Goal: Task Accomplishment & Management: Use online tool/utility

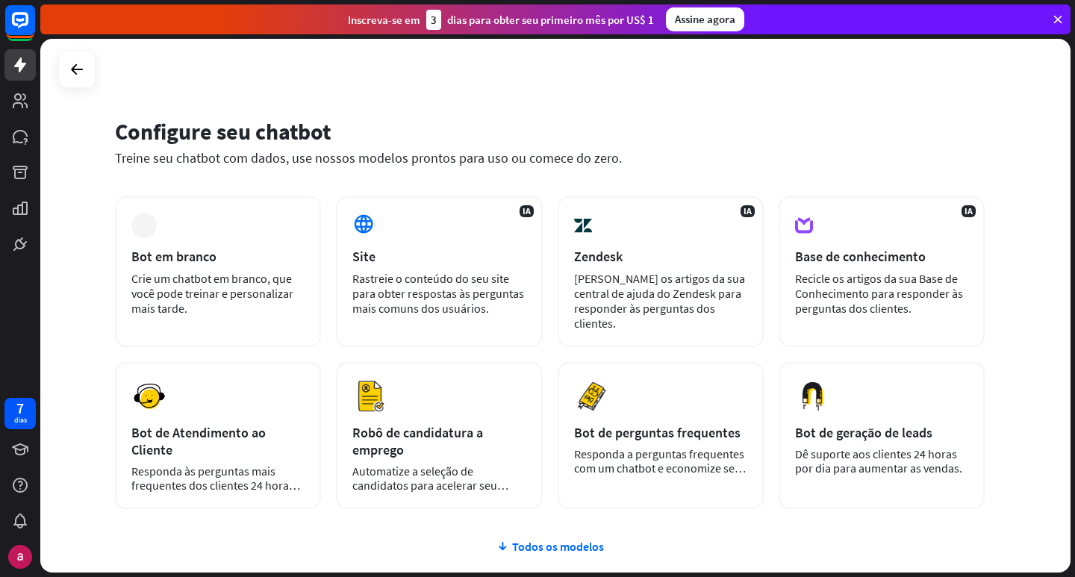
click at [1060, 15] on icon at bounding box center [1057, 19] width 13 height 13
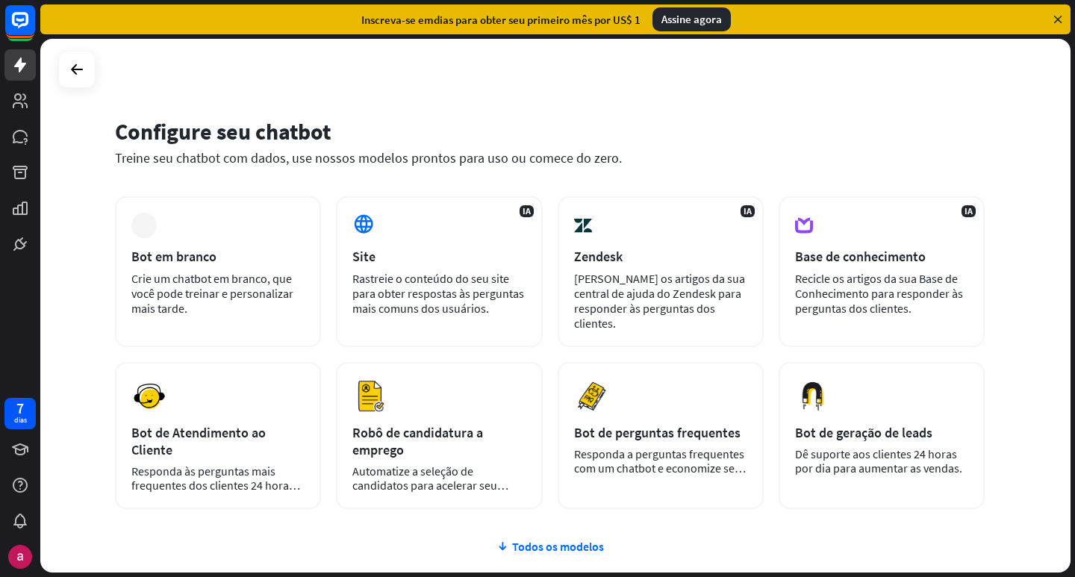
click at [1056, 19] on icon at bounding box center [1057, 19] width 13 height 13
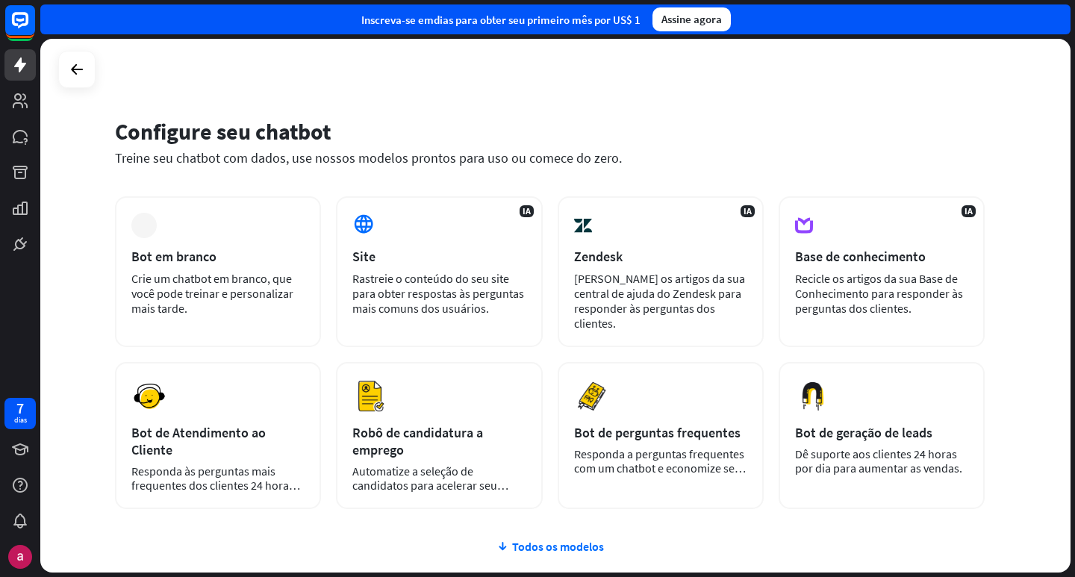
click at [906, 92] on div "Configure seu chatbot Treine seu chatbot com dados, use nossos modelos prontos …" at bounding box center [555, 306] width 1030 height 534
click at [24, 39] on rect at bounding box center [19, 24] width 31 height 31
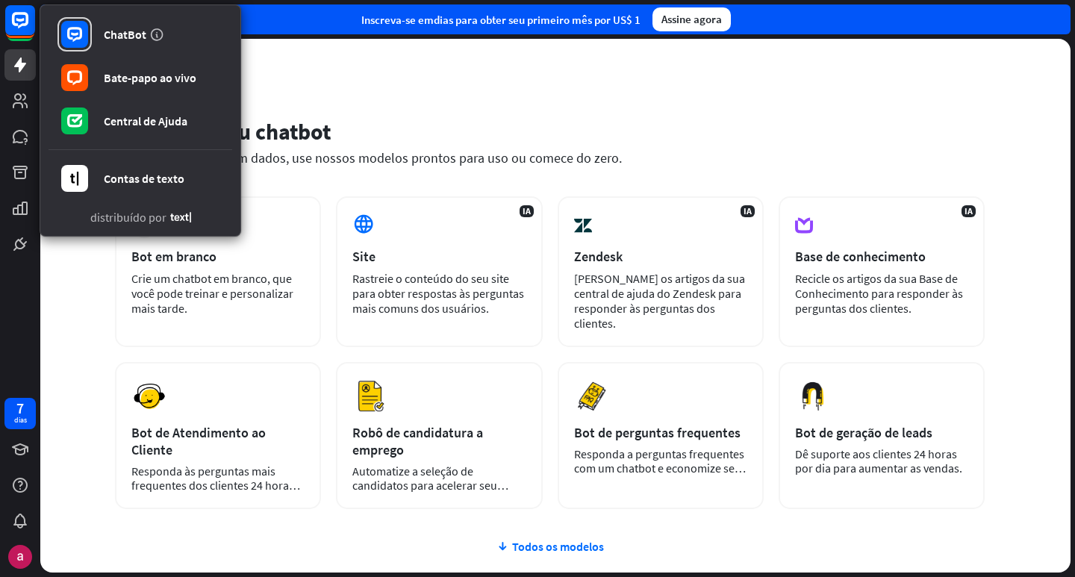
click at [410, 78] on div "Configure seu chatbot Treine seu chatbot com dados, use nossos modelos prontos …" at bounding box center [555, 306] width 1030 height 534
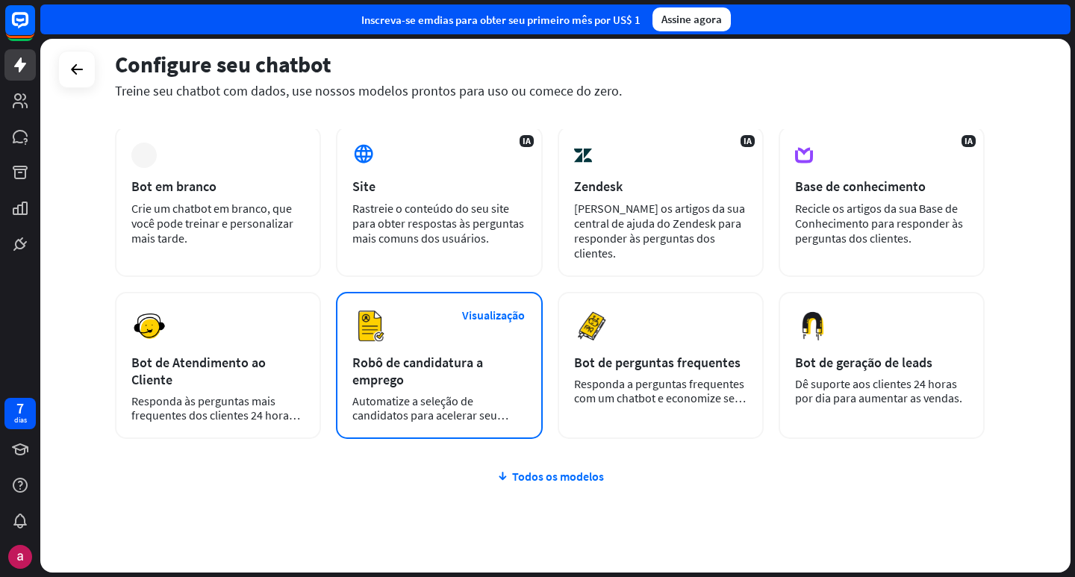
scroll to position [75, 0]
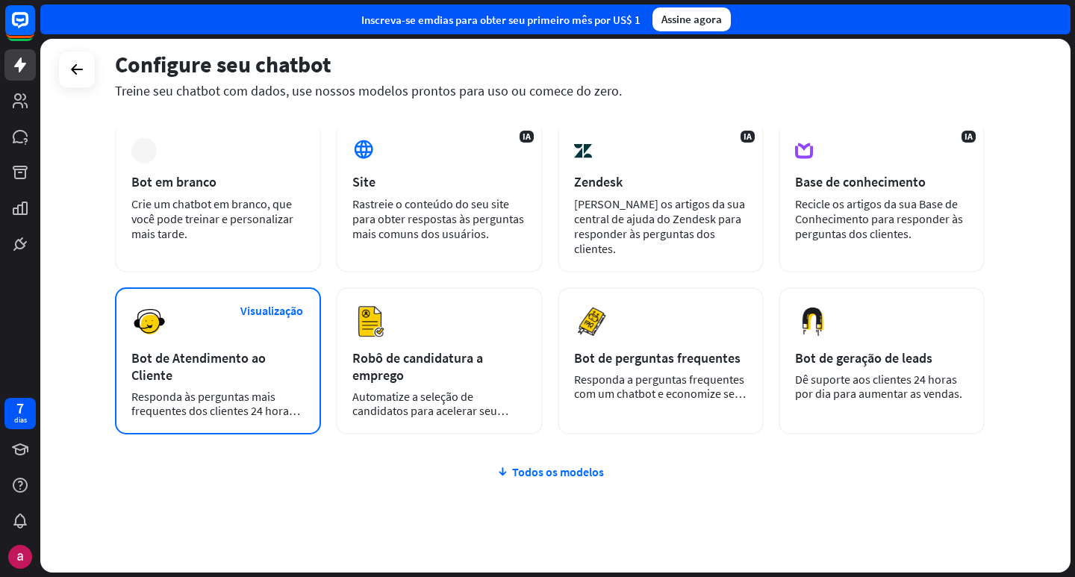
click at [278, 350] on div "Bot de Atendimento ao Cliente" at bounding box center [217, 366] width 173 height 34
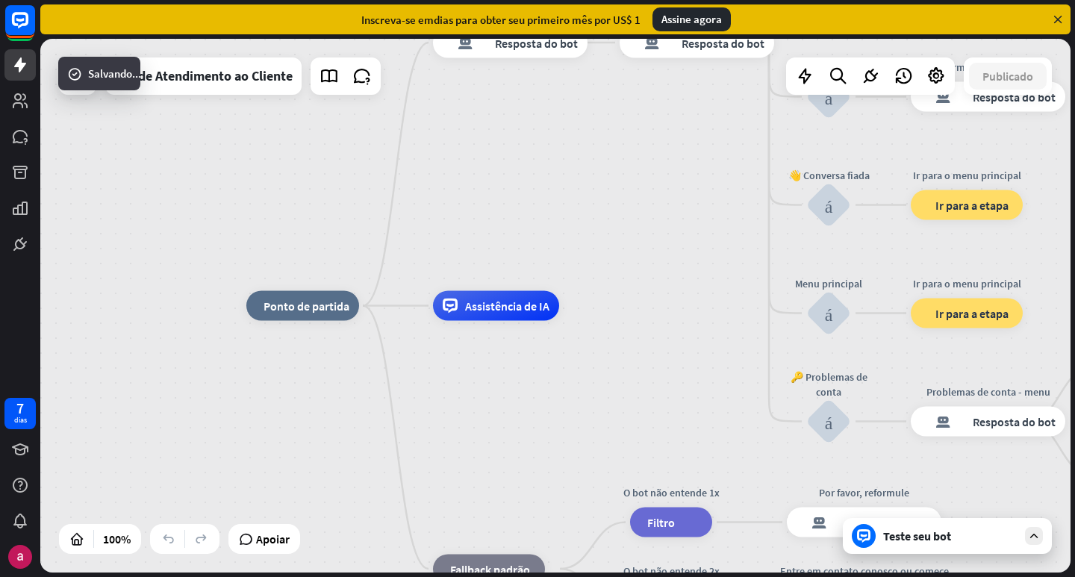
click at [1061, 22] on icon at bounding box center [1057, 19] width 13 height 13
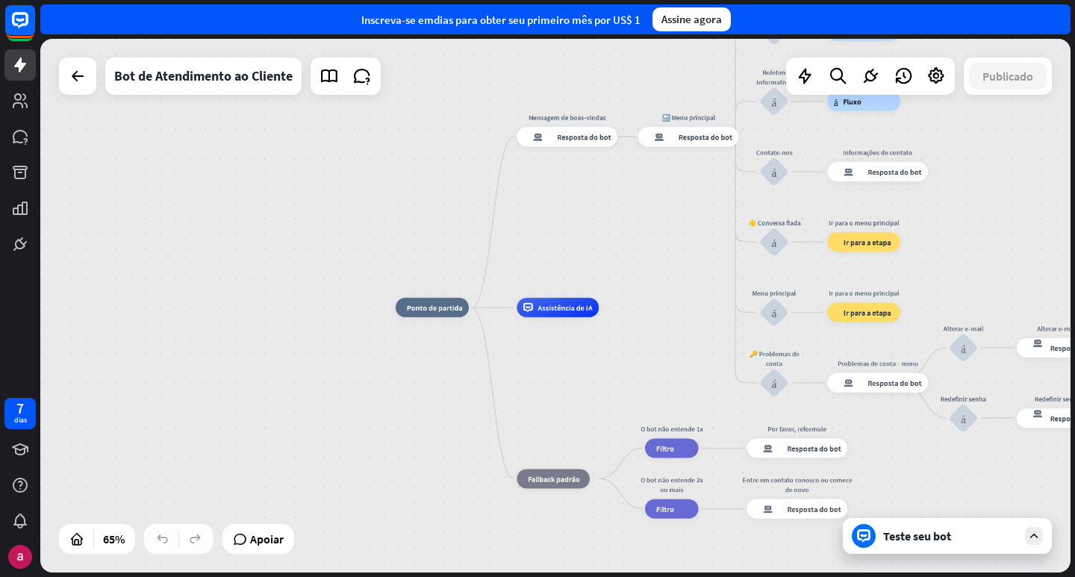
drag, startPoint x: 674, startPoint y: 258, endPoint x: 636, endPoint y: 249, distance: 39.1
drag, startPoint x: 710, startPoint y: 196, endPoint x: 630, endPoint y: 221, distance: 83.8
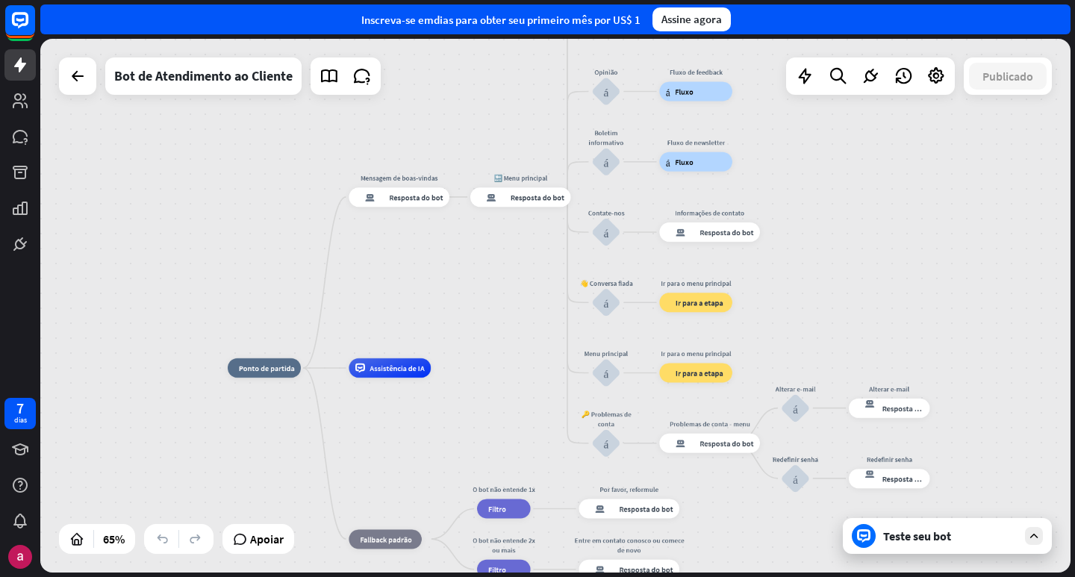
drag, startPoint x: 650, startPoint y: 227, endPoint x: 482, endPoint y: 287, distance: 178.5
click at [482, 287] on div "casa_2 Ponto de partida Mensagem de boas-vindas resposta do bot de bloco Respos…" at bounding box center [555, 306] width 1030 height 534
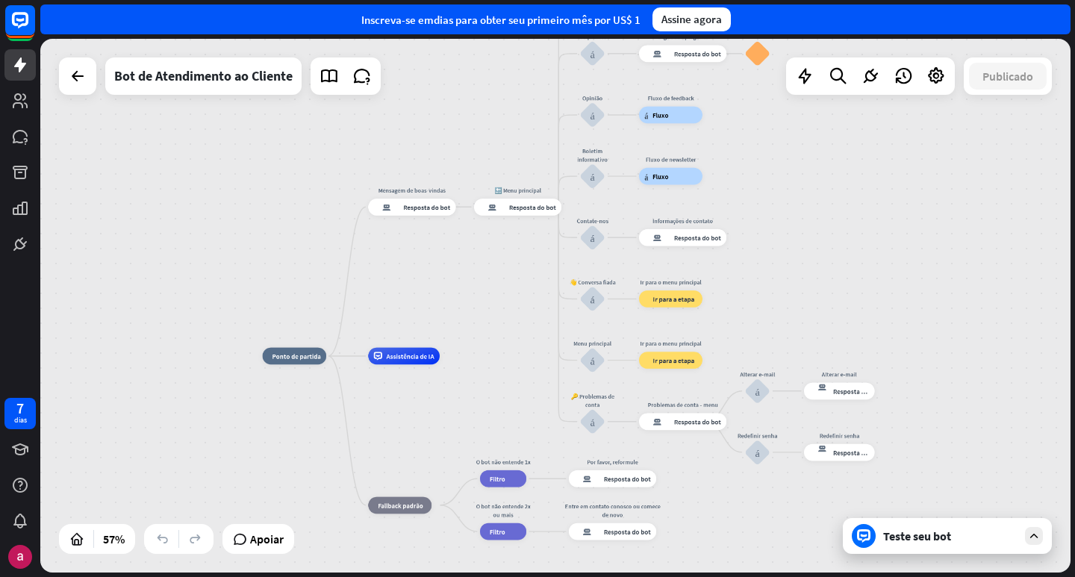
drag, startPoint x: 513, startPoint y: 273, endPoint x: 507, endPoint y: 281, distance: 10.6
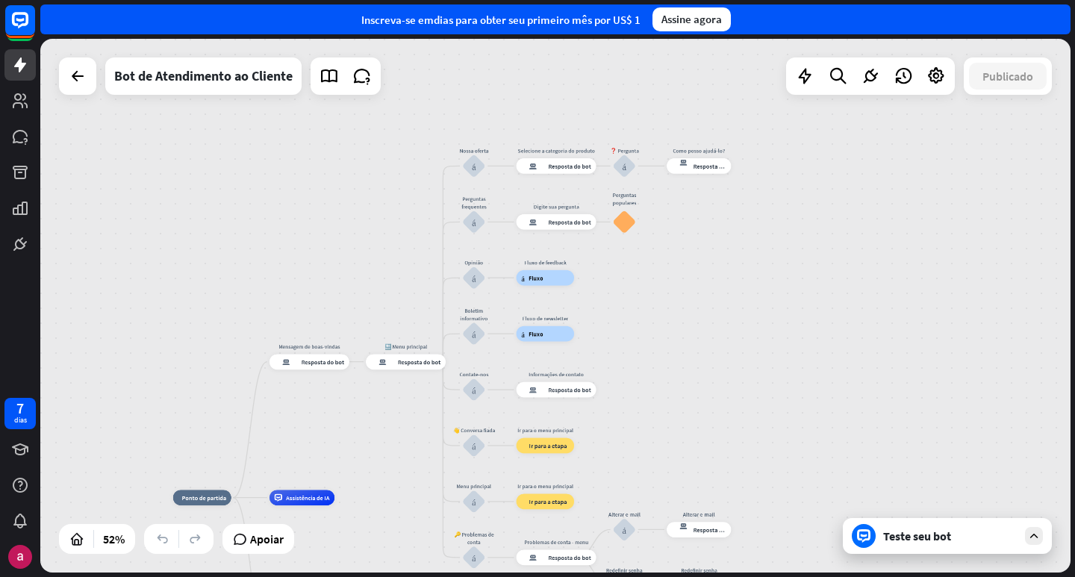
drag, startPoint x: 534, startPoint y: 277, endPoint x: 508, endPoint y: 305, distance: 38.6
click at [423, 425] on div "casa_2 Ponto de partida Mensagem de boas-vindas resposta do bot de bloco Respos…" at bounding box center [555, 306] width 1030 height 534
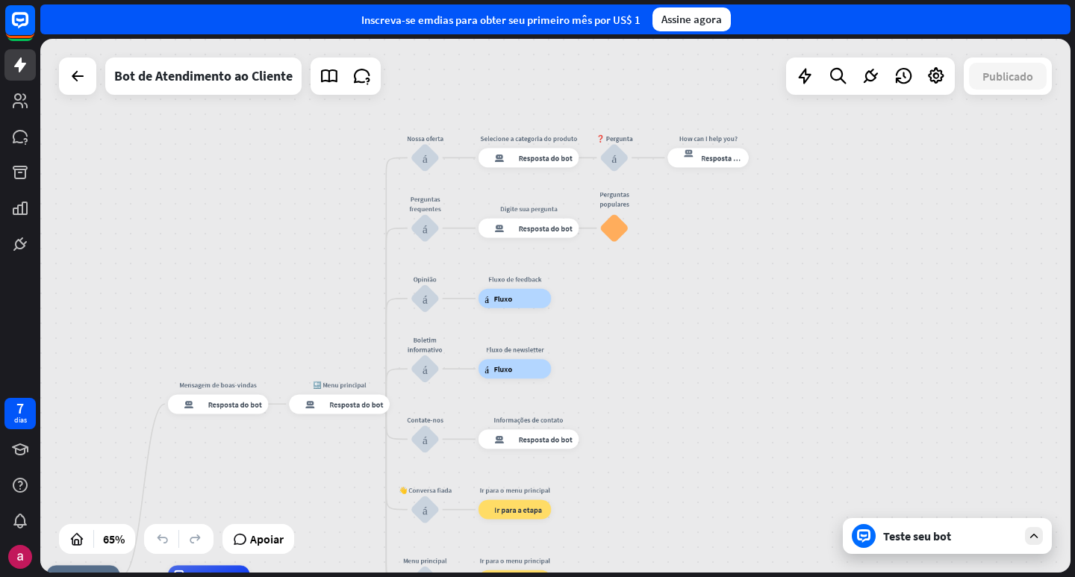
drag, startPoint x: 704, startPoint y: 163, endPoint x: 712, endPoint y: 189, distance: 27.4
click at [712, 189] on div "casa_2 Ponto de partida Mensagem de boas-vindas resposta do bot de bloco Respos…" at bounding box center [555, 306] width 1030 height 534
drag, startPoint x: 709, startPoint y: 161, endPoint x: 719, endPoint y: 203, distance: 43.1
drag, startPoint x: 712, startPoint y: 154, endPoint x: 610, endPoint y: 253, distance: 141.4
drag, startPoint x: 616, startPoint y: 228, endPoint x: 645, endPoint y: 266, distance: 47.9
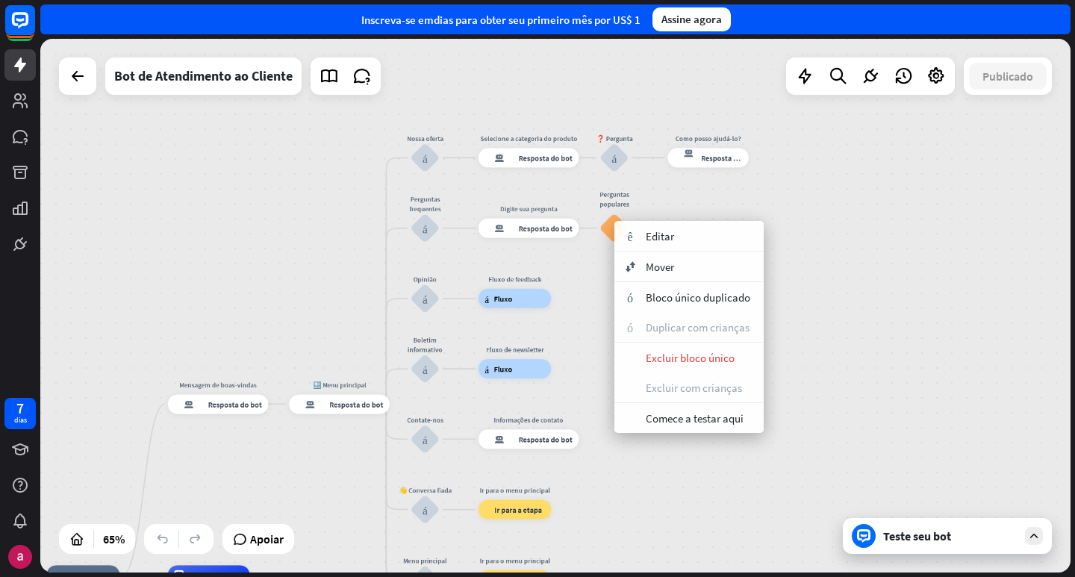
click at [764, 204] on div "casa_2 Ponto de partida Mensagem de boas-vindas resposta do bot de bloco Respos…" at bounding box center [555, 306] width 1030 height 534
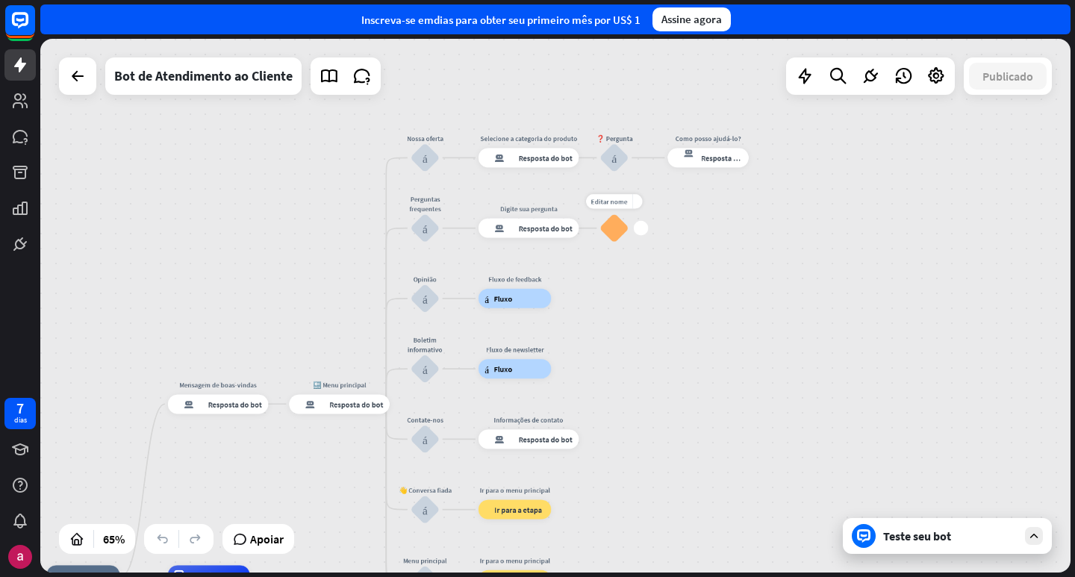
drag, startPoint x: 613, startPoint y: 230, endPoint x: 622, endPoint y: 260, distance: 31.7
drag, startPoint x: 613, startPoint y: 229, endPoint x: 633, endPoint y: 310, distance: 82.9
click at [633, 310] on div "casa_2 Ponto de partida Mensagem de boas-vindas resposta do bot de bloco Respos…" at bounding box center [555, 306] width 1030 height 534
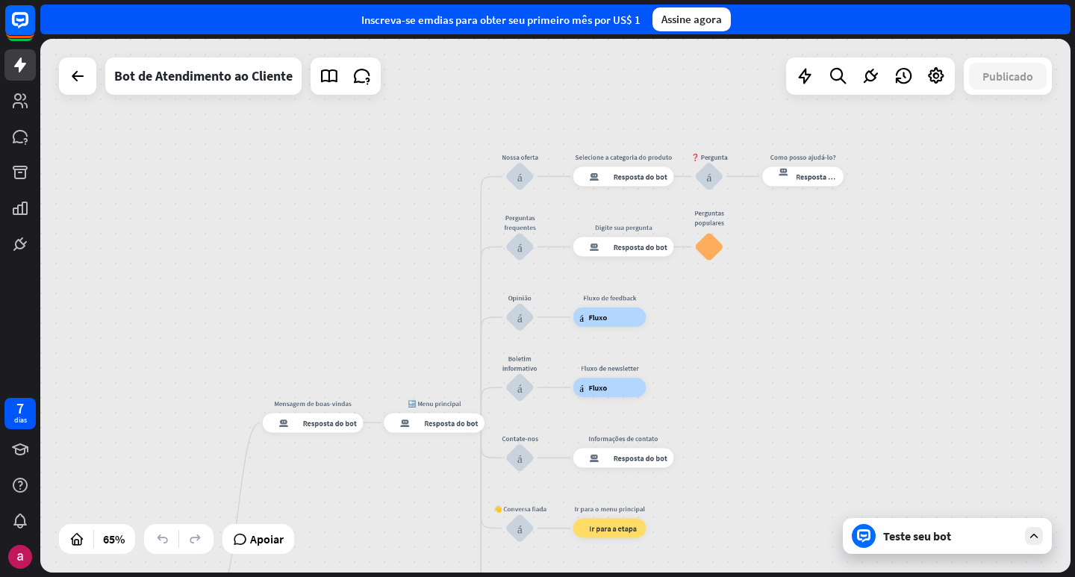
drag, startPoint x: 649, startPoint y: 282, endPoint x: 746, endPoint y: 302, distance: 99.1
click at [745, 300] on div "casa_2 Ponto de partida Mensagem de boas-vindas resposta do bot de bloco Respos…" at bounding box center [555, 306] width 1030 height 534
click at [1039, 535] on icon at bounding box center [1033, 535] width 13 height 13
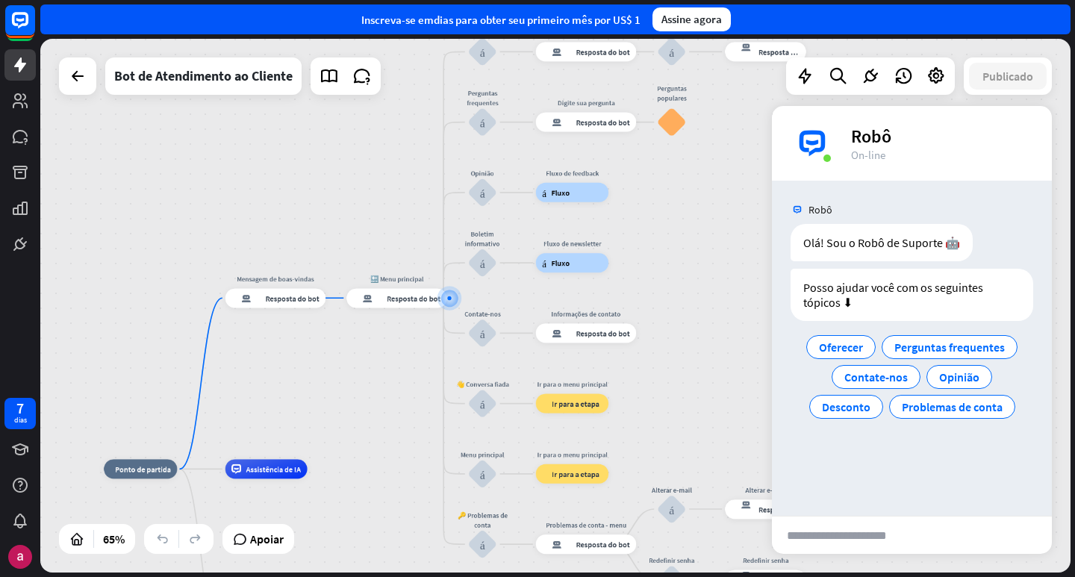
drag, startPoint x: 444, startPoint y: 218, endPoint x: 425, endPoint y: 190, distance: 33.7
click at [425, 190] on div "casa_2 Ponto de partida Mensagem de boas-vindas resposta do bot de bloco Respos…" at bounding box center [555, 306] width 1030 height 534
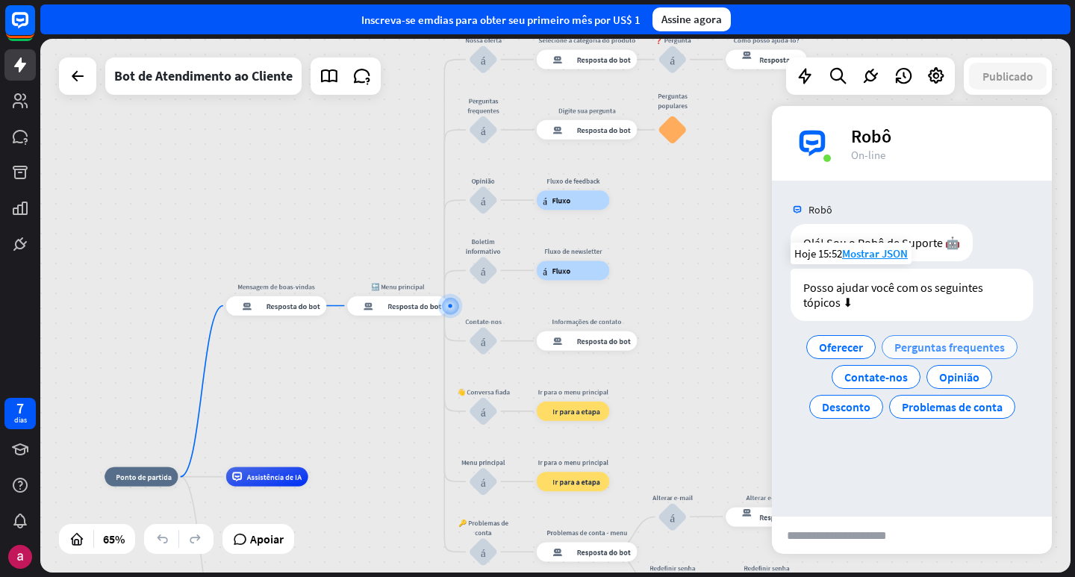
click at [952, 349] on font "Perguntas frequentes" at bounding box center [949, 347] width 110 height 15
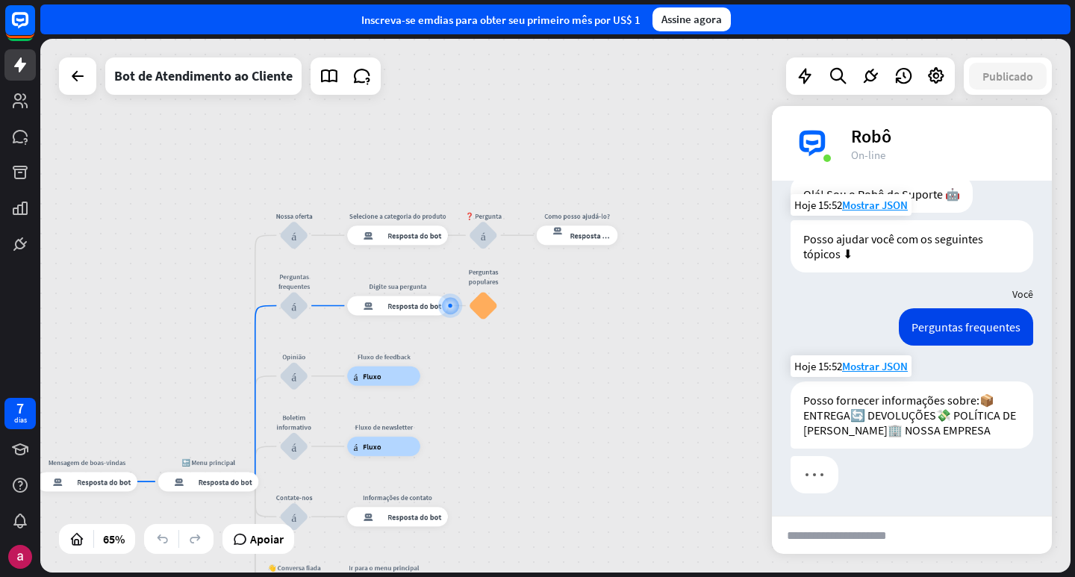
scroll to position [78, 0]
click at [707, 187] on div "casa_2 Ponto de partida Mensagem de boas-vindas resposta do bot de bloco Respos…" at bounding box center [555, 306] width 1030 height 534
click at [922, 525] on input "text" at bounding box center [847, 534] width 151 height 37
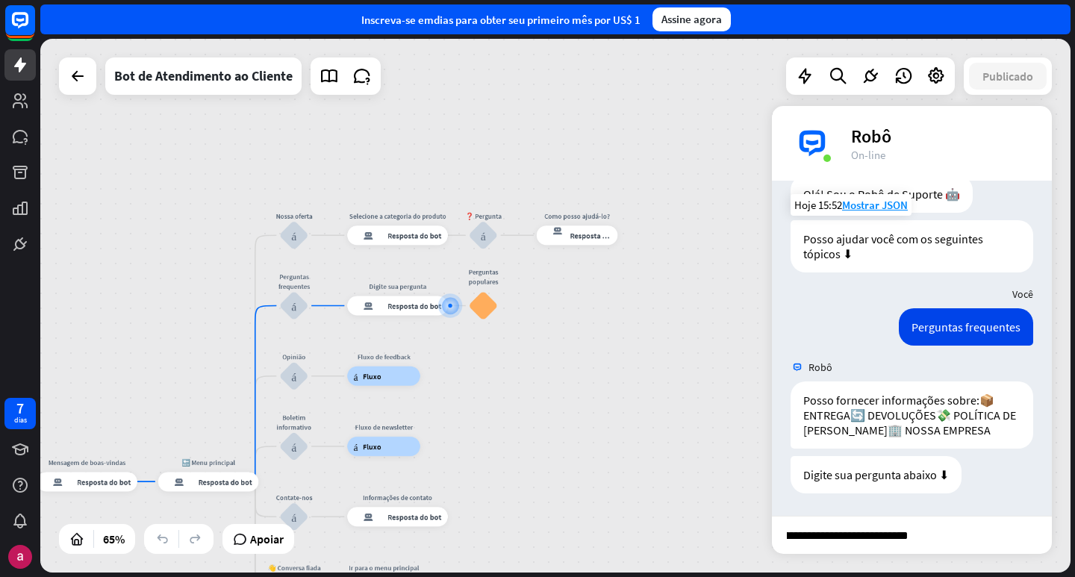
scroll to position [0, 112]
type input "**********"
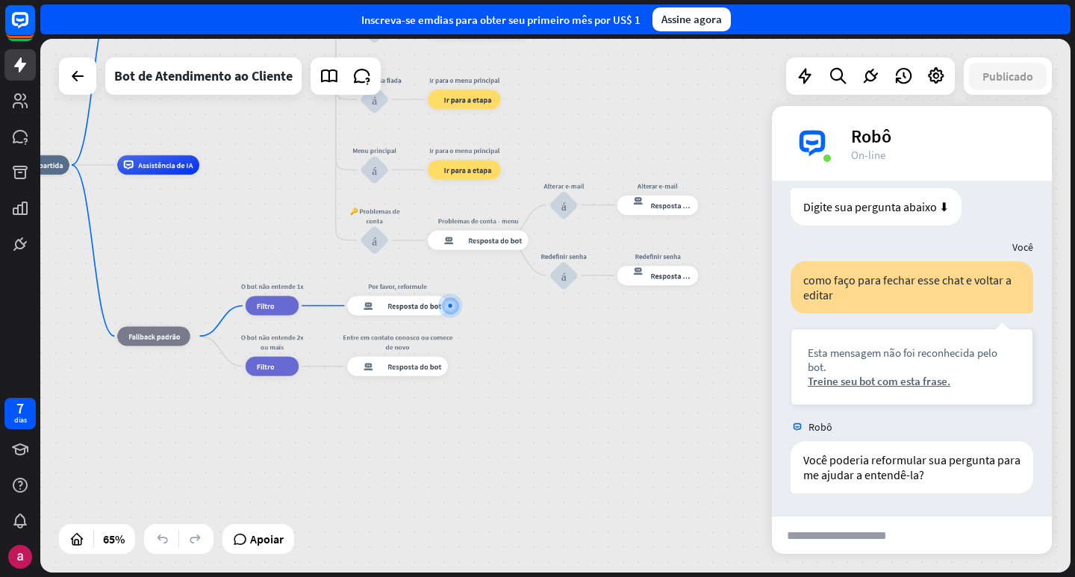
scroll to position [346, 0]
click at [255, 549] on span "Apoiar" at bounding box center [267, 539] width 34 height 24
click at [265, 539] on font "Apoiar" at bounding box center [267, 538] width 34 height 15
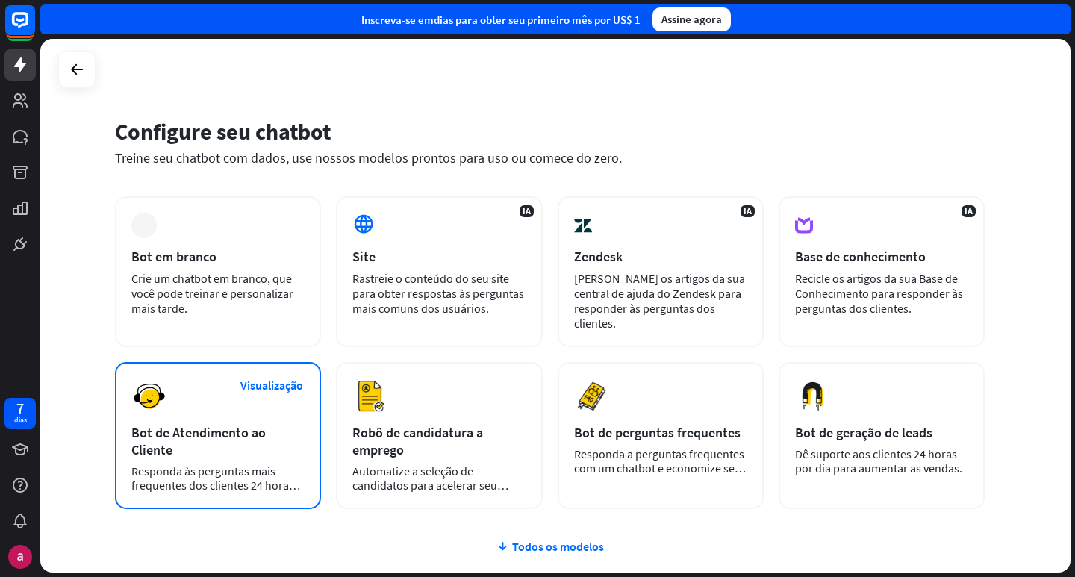
click at [241, 418] on div "Visualização Bot de Atendimento ao Cliente Responda às perguntas mais frequente…" at bounding box center [218, 435] width 206 height 147
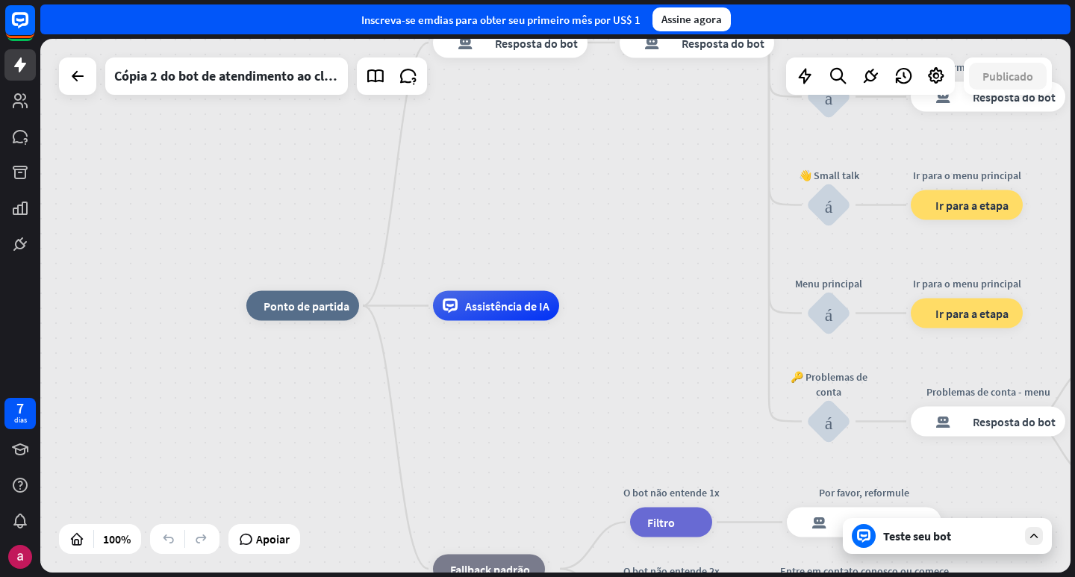
click at [678, 261] on div "casa_2 Ponto de partida Mensagem de boas-vindas resposta do bot de bloco Respos…" at bounding box center [555, 306] width 1030 height 534
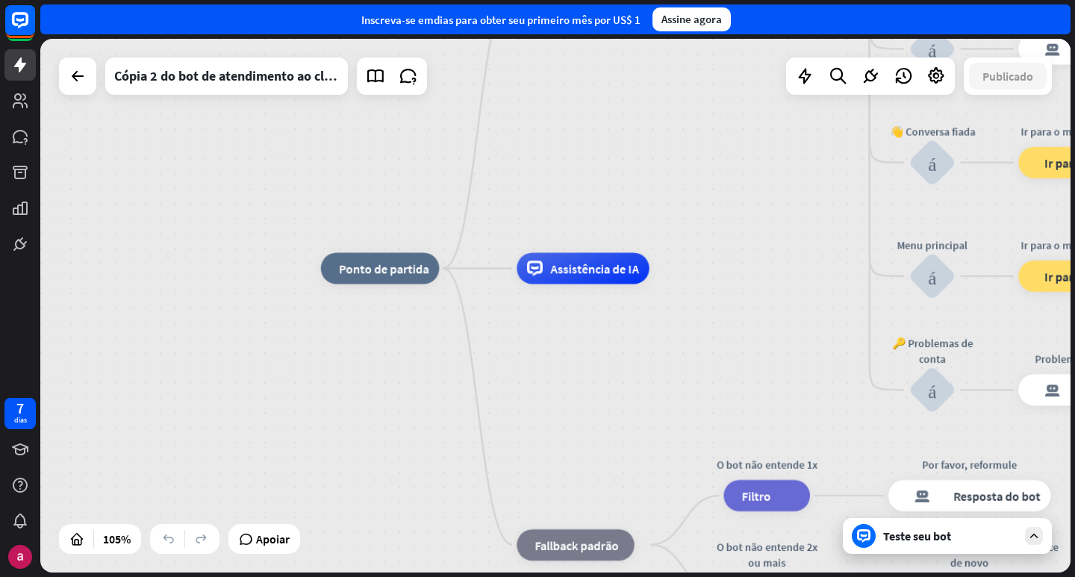
drag, startPoint x: 563, startPoint y: 216, endPoint x: 601, endPoint y: 210, distance: 37.7
click at [661, 174] on div "casa_2 Ponto de partida Mensagem de boas-vindas resposta do bot de bloco Respos…" at bounding box center [555, 306] width 1030 height 534
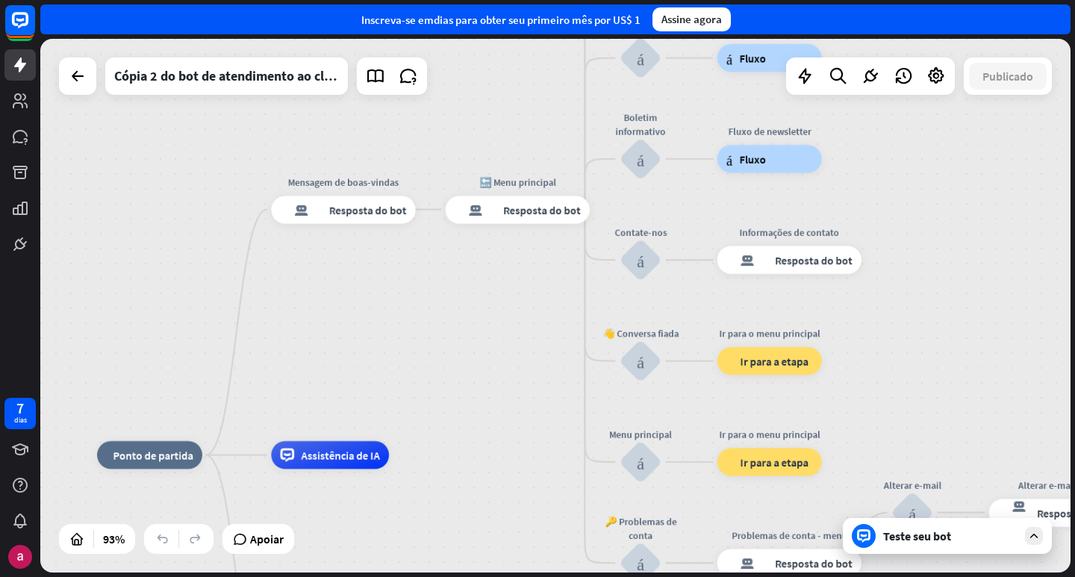
drag, startPoint x: 746, startPoint y: 368, endPoint x: 472, endPoint y: 581, distance: 347.8
click at [472, 576] on html "7 dias fechar Ajuda do produto Primeiros passos Comece a usar o ChatBot Central…" at bounding box center [537, 288] width 1075 height 577
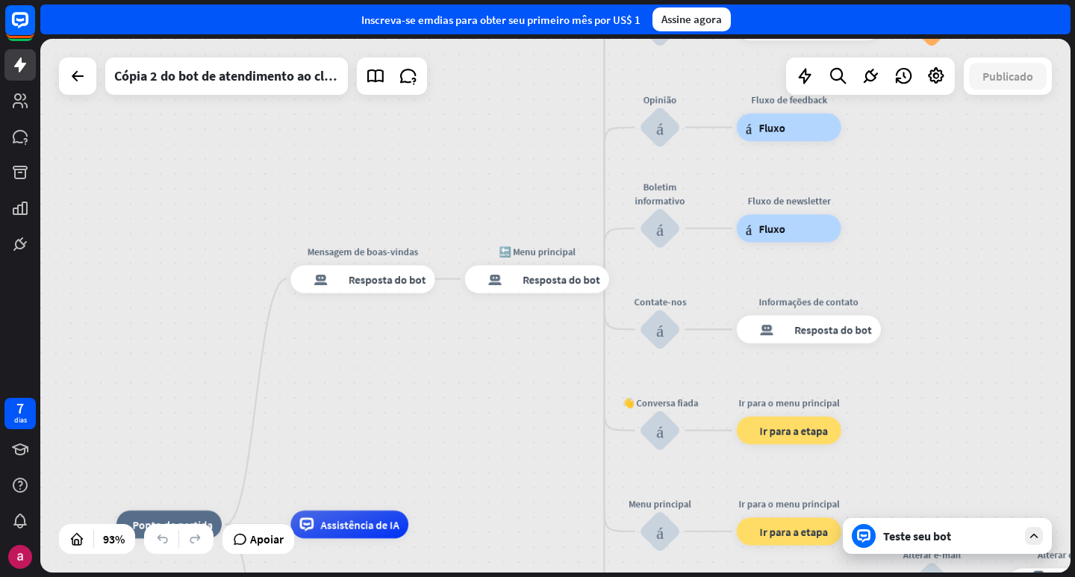
drag, startPoint x: 347, startPoint y: 273, endPoint x: 366, endPoint y: 342, distance: 71.3
click at [366, 342] on div "casa_2 Ponto de partida Mensagem de boas-vindas resposta do bot de bloco Respos…" at bounding box center [555, 306] width 1030 height 534
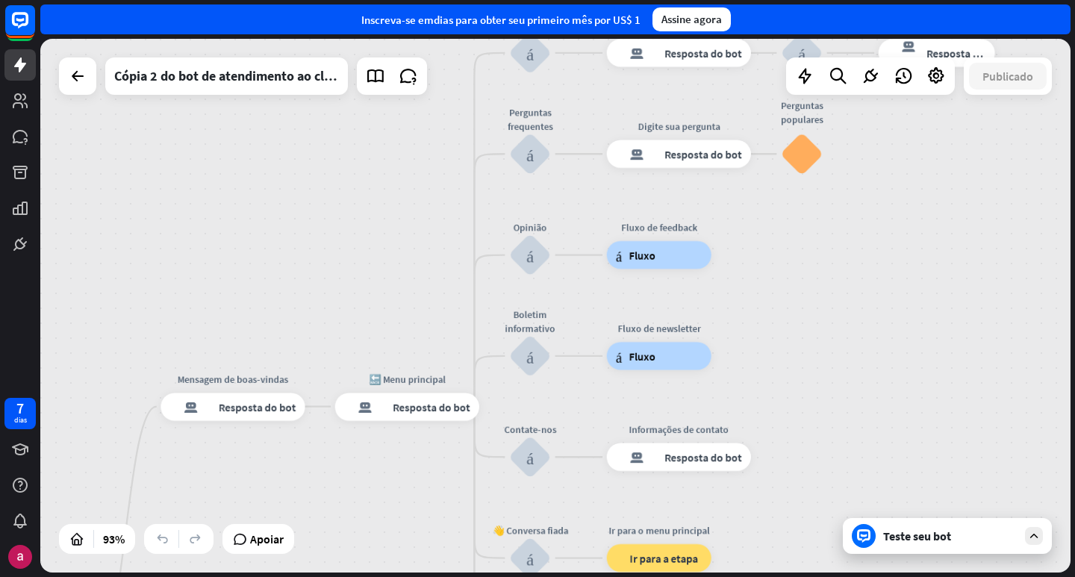
drag, startPoint x: 467, startPoint y: 325, endPoint x: 328, endPoint y: 462, distance: 195.8
click at [328, 462] on div "casa_2 Ponto de partida Mensagem de boas-vindas resposta do bot de bloco Respos…" at bounding box center [555, 306] width 1030 height 534
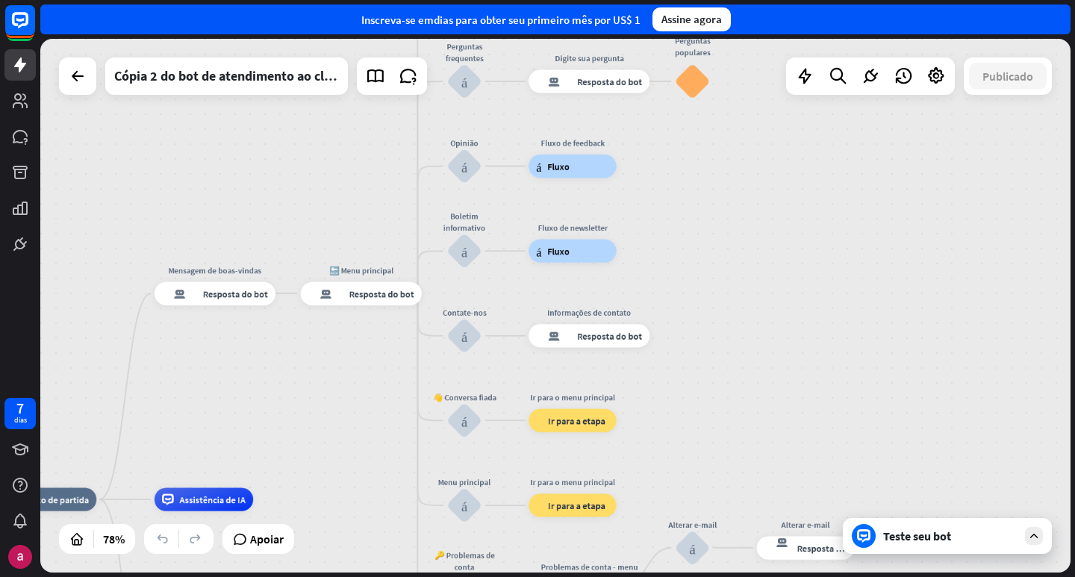
drag, startPoint x: 758, startPoint y: 402, endPoint x: 722, endPoint y: 299, distance: 109.3
click at [722, 299] on div "casa_2 Ponto de partida Mensagem de boas-vindas resposta do bot de bloco Respos…" at bounding box center [555, 306] width 1030 height 534
click at [619, 339] on font "Resposta do bot" at bounding box center [609, 336] width 65 height 12
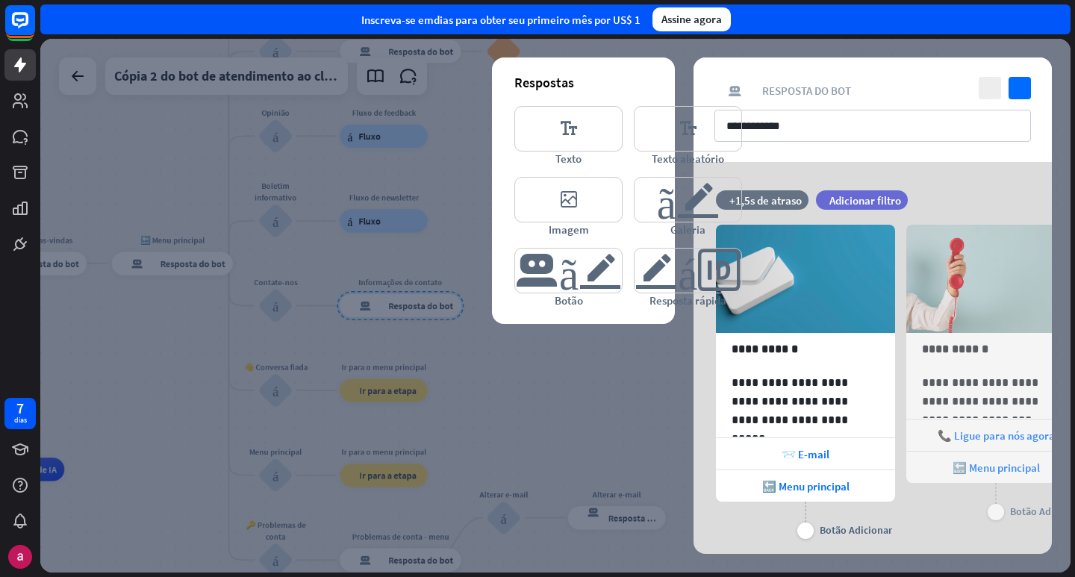
click at [468, 264] on div at bounding box center [555, 306] width 1030 height 534
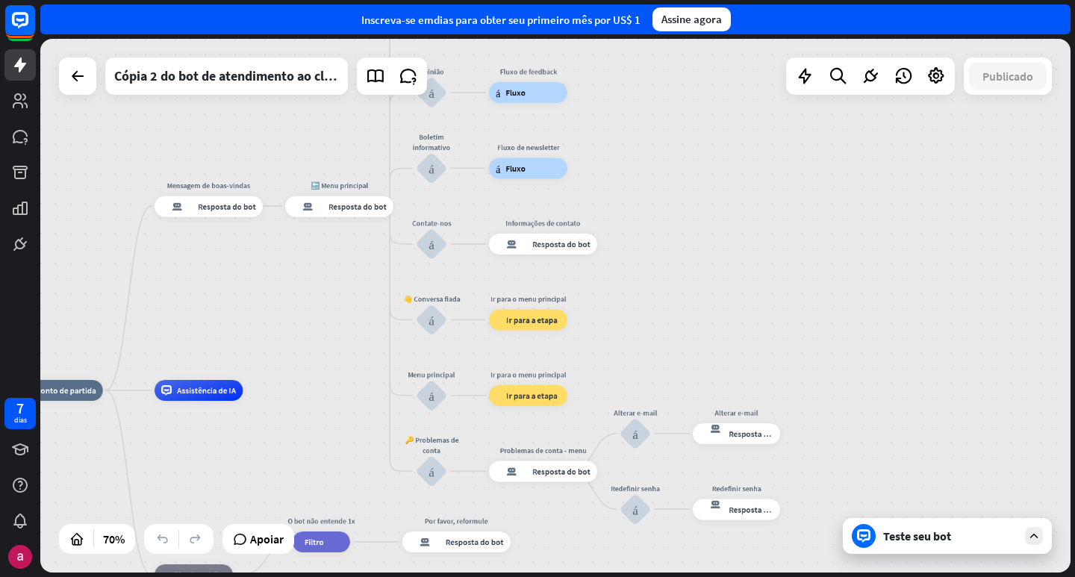
drag, startPoint x: 569, startPoint y: 393, endPoint x: 694, endPoint y: 322, distance: 143.4
click at [694, 322] on div "casa_2 Ponto de partida Mensagem de boas-vindas resposta do bot de bloco Respos…" at bounding box center [555, 306] width 1030 height 534
click at [556, 330] on div "Editar nome mais_amarelo bloco_ir para Ir para a etapa" at bounding box center [528, 319] width 78 height 21
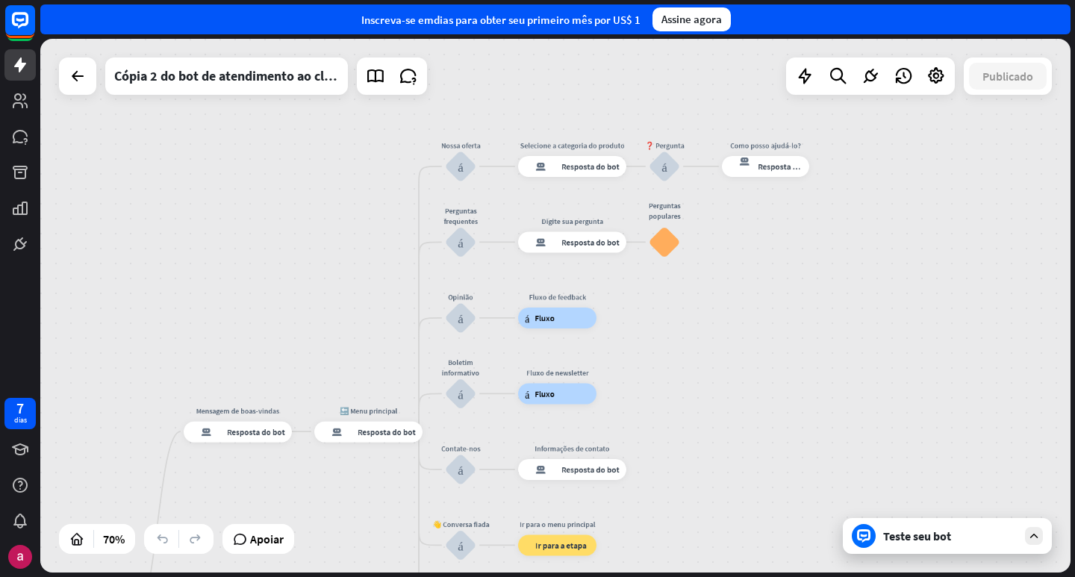
drag, startPoint x: 602, startPoint y: 357, endPoint x: 664, endPoint y: 606, distance: 256.8
click at [664, 576] on html "7 dias fechar Ajuda do produto Primeiros passos Comece a usar o ChatBot Central…" at bounding box center [537, 288] width 1075 height 577
